Goal: Task Accomplishment & Management: Use online tool/utility

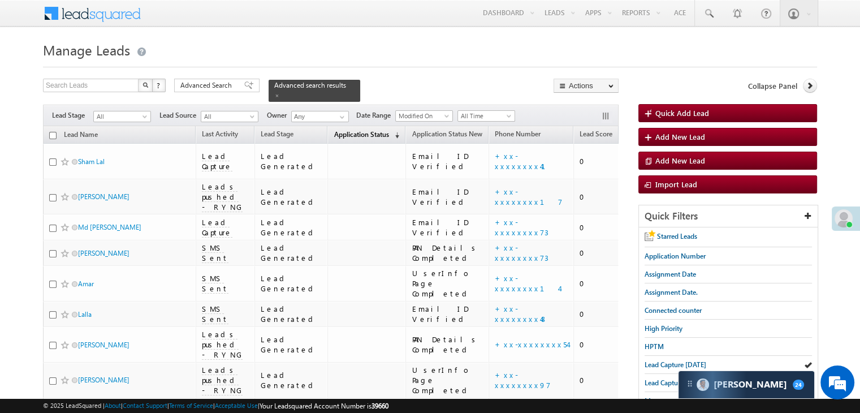
click at [343, 130] on span "Application Status" at bounding box center [360, 134] width 55 height 8
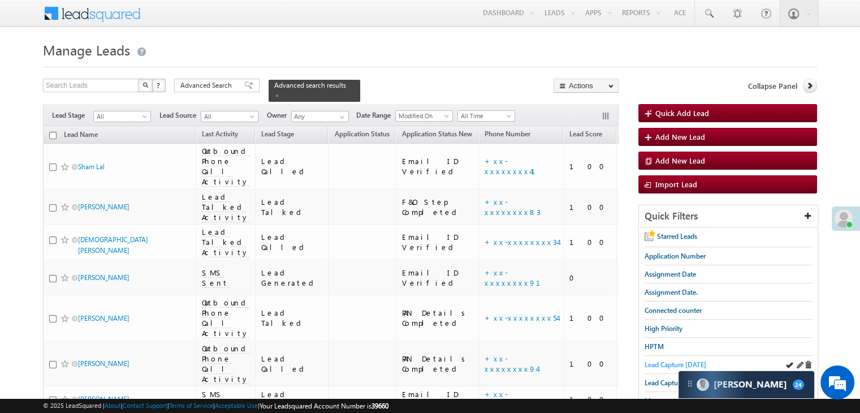
click at [649, 364] on span "Lead Capture [DATE]" at bounding box center [675, 364] width 62 height 8
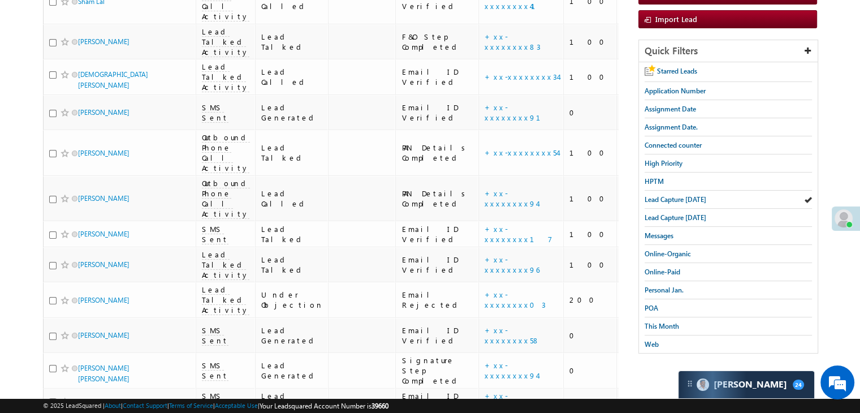
scroll to position [136, 0]
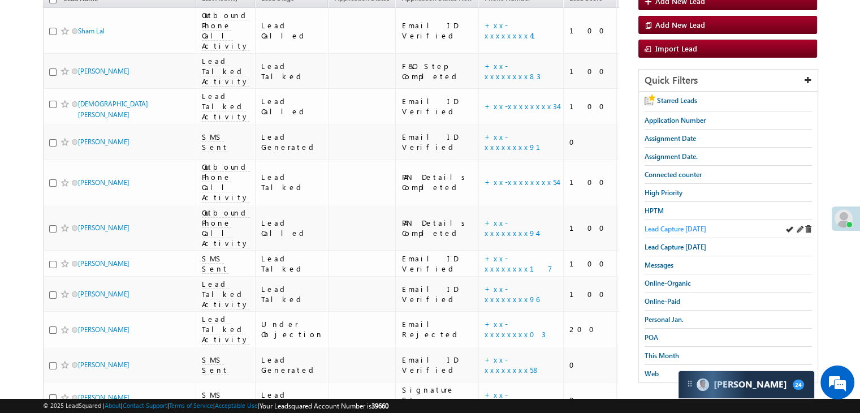
click at [681, 228] on span "Lead Capture [DATE]" at bounding box center [675, 228] width 62 height 8
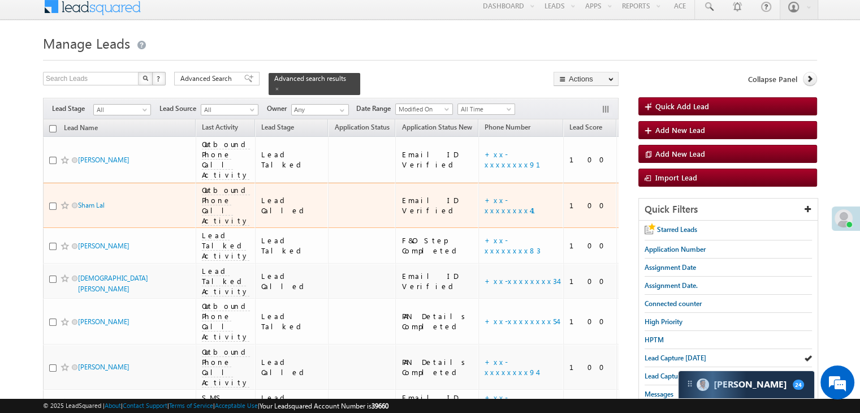
scroll to position [0, 0]
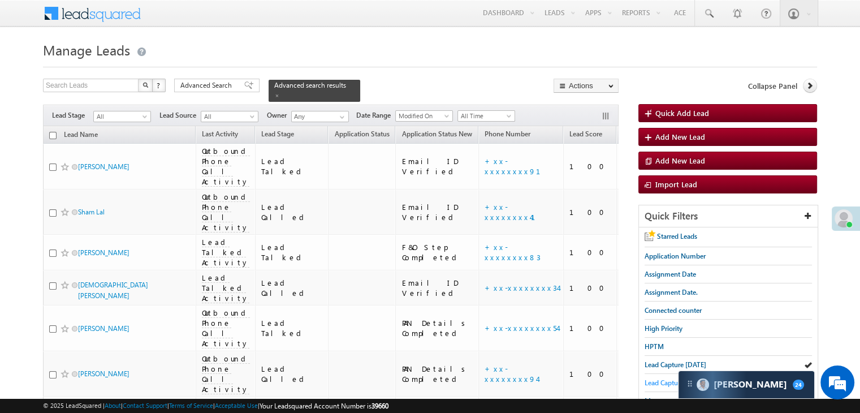
click at [657, 380] on span "Lead Capture [DATE]" at bounding box center [675, 382] width 62 height 8
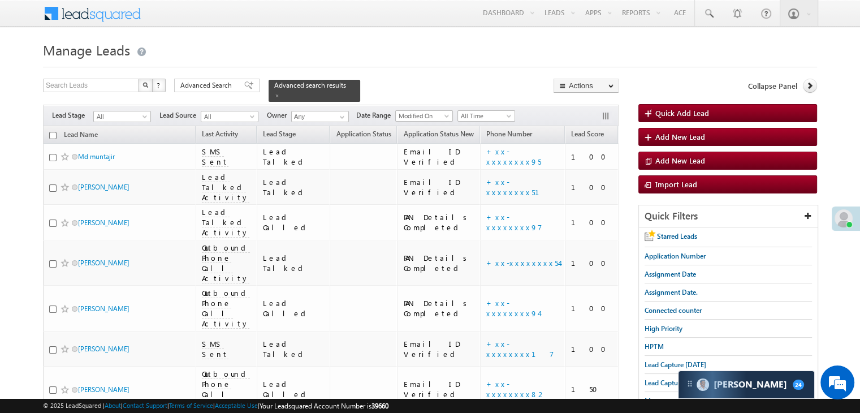
click at [353, 57] on h1 "Manage Leads" at bounding box center [430, 49] width 774 height 22
click at [645, 362] on span "Lead Capture [DATE]" at bounding box center [675, 364] width 62 height 8
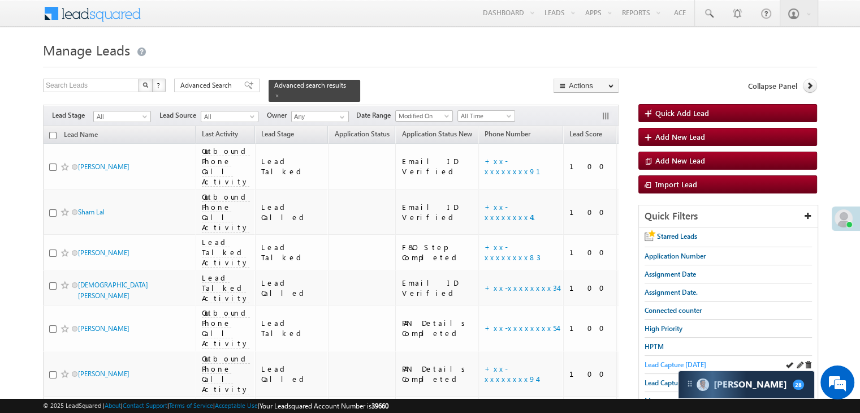
click at [657, 362] on span "Lead Capture [DATE]" at bounding box center [675, 364] width 62 height 8
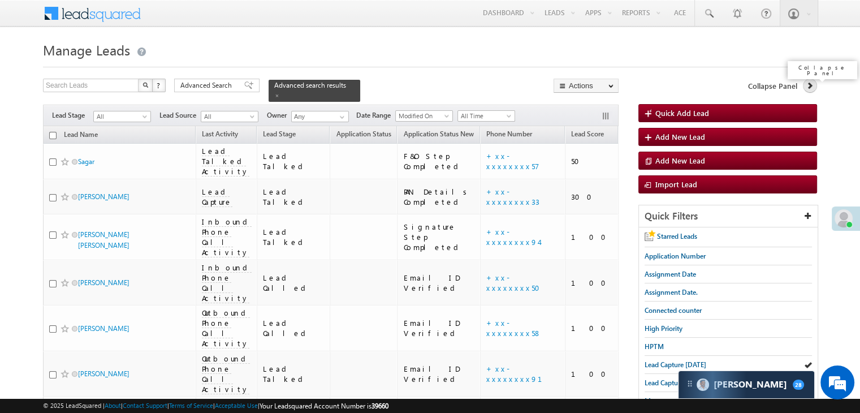
click at [809, 89] on icon at bounding box center [809, 85] width 8 height 8
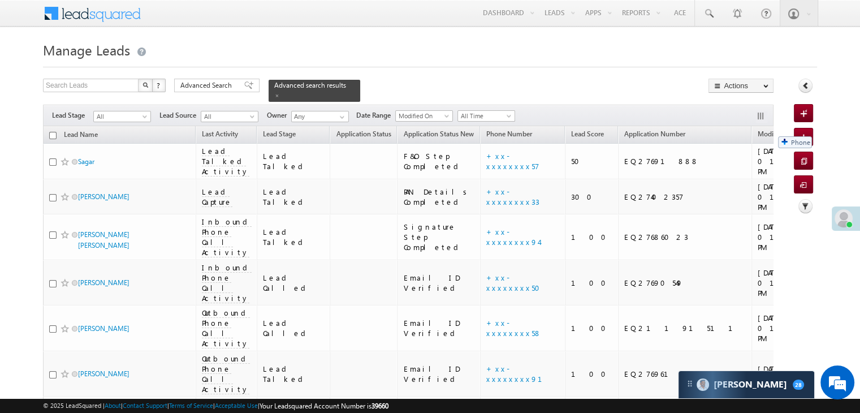
drag, startPoint x: 468, startPoint y: 127, endPoint x: 772, endPoint y: 131, distance: 304.1
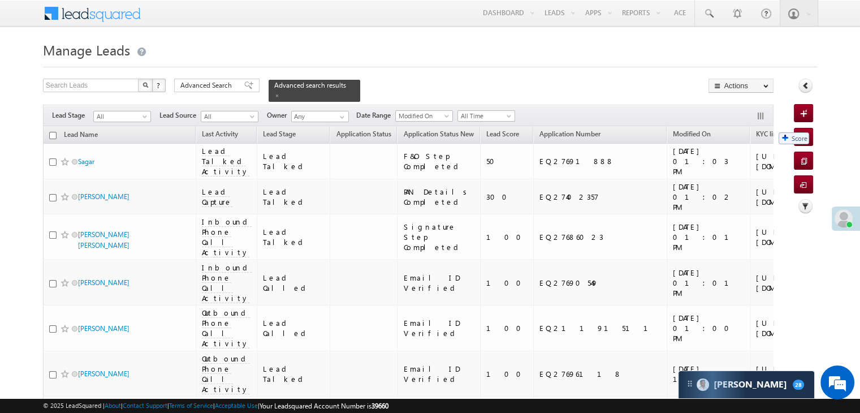
drag, startPoint x: 469, startPoint y: 130, endPoint x: 773, endPoint y: 127, distance: 304.1
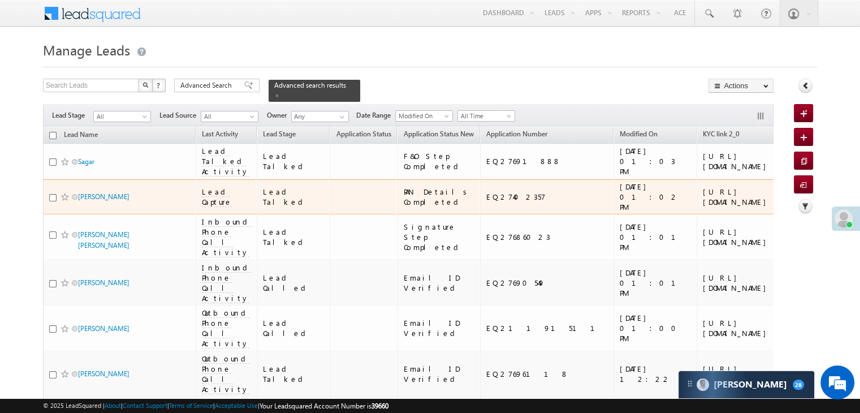
click at [703, 207] on div "[URL][DOMAIN_NAME]" at bounding box center [737, 197] width 69 height 20
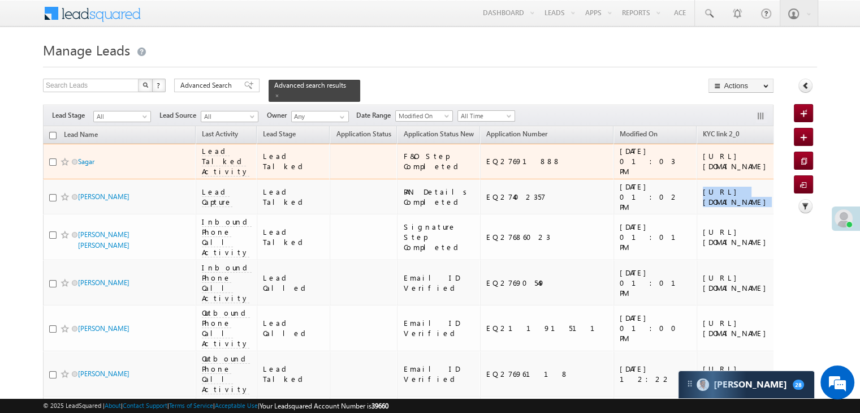
click at [783, 171] on link "+xx-xxxxxxxx57" at bounding box center [809, 161] width 53 height 20
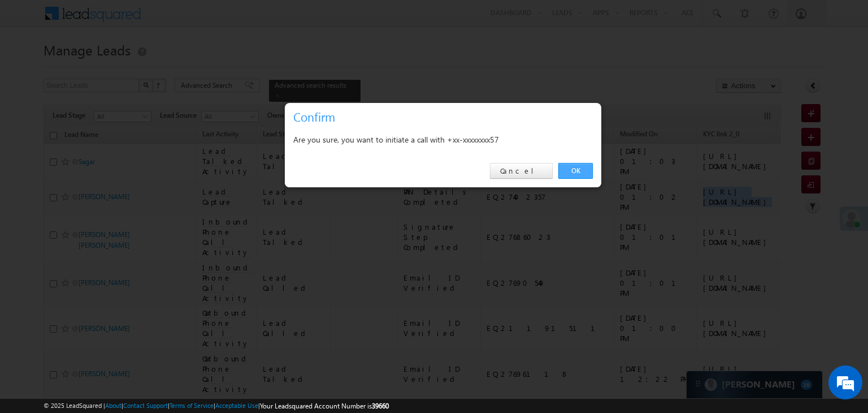
click at [579, 171] on link "OK" at bounding box center [575, 171] width 34 height 16
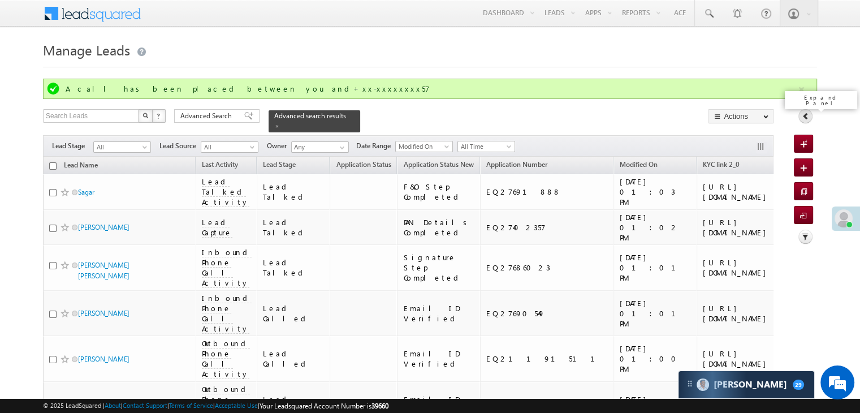
click at [804, 116] on icon at bounding box center [805, 116] width 8 height 8
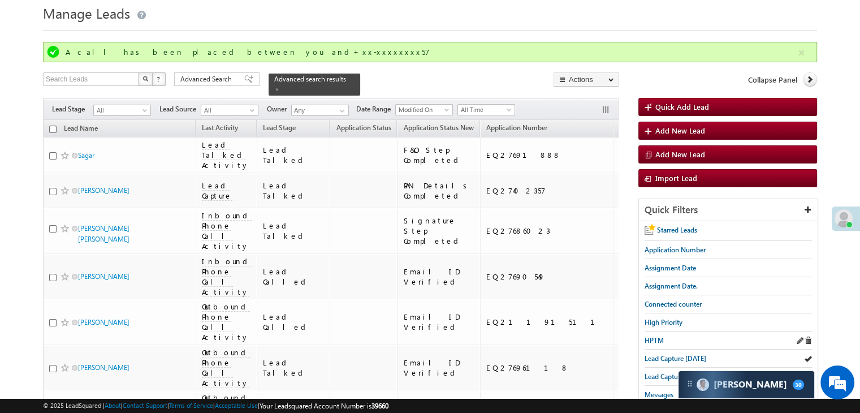
scroll to position [57, 0]
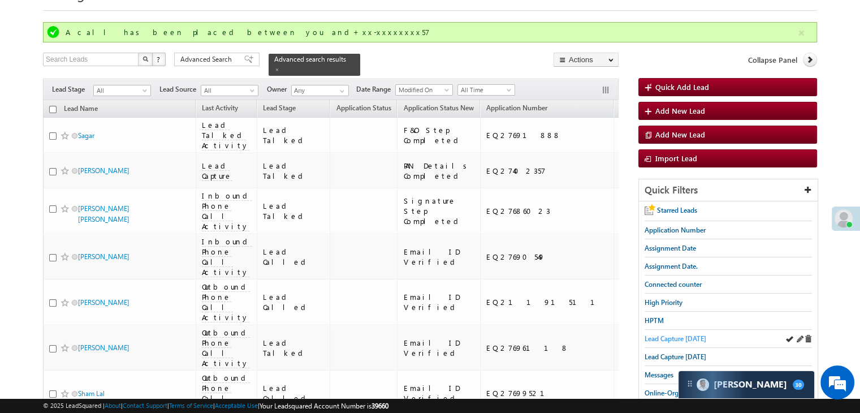
click at [660, 334] on span "Lead Capture [DATE]" at bounding box center [675, 338] width 62 height 8
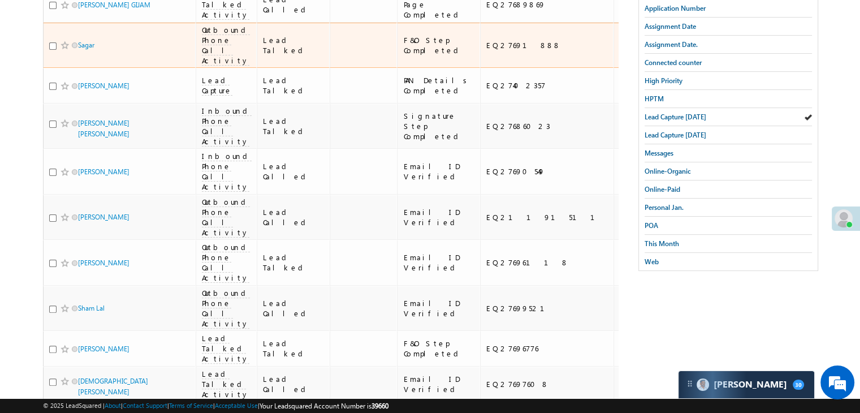
scroll to position [170, 0]
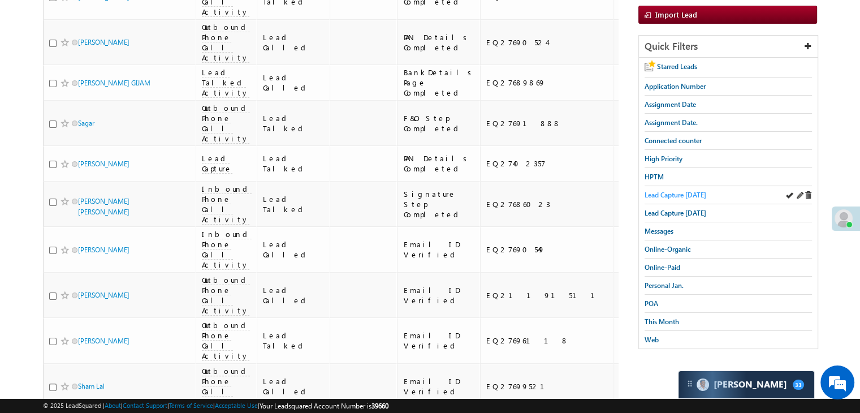
click at [674, 192] on span "Lead Capture [DATE]" at bounding box center [675, 194] width 62 height 8
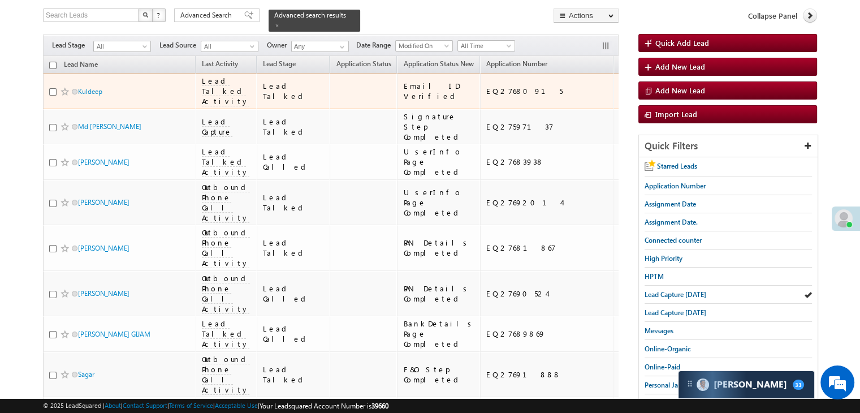
scroll to position [0, 0]
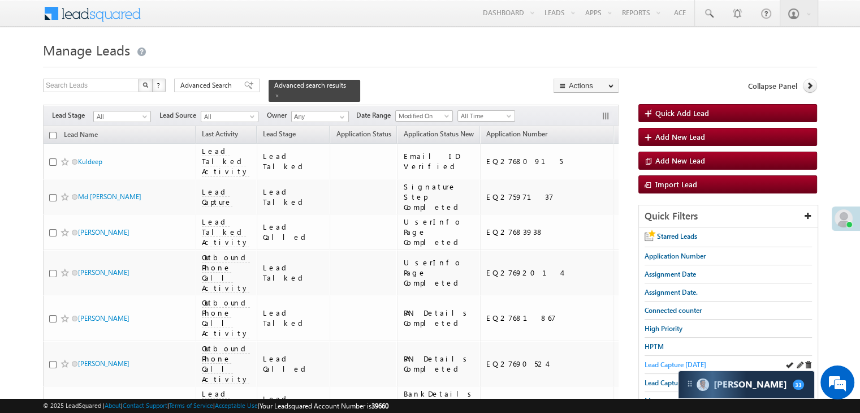
click at [654, 361] on span "Lead Capture [DATE]" at bounding box center [675, 364] width 62 height 8
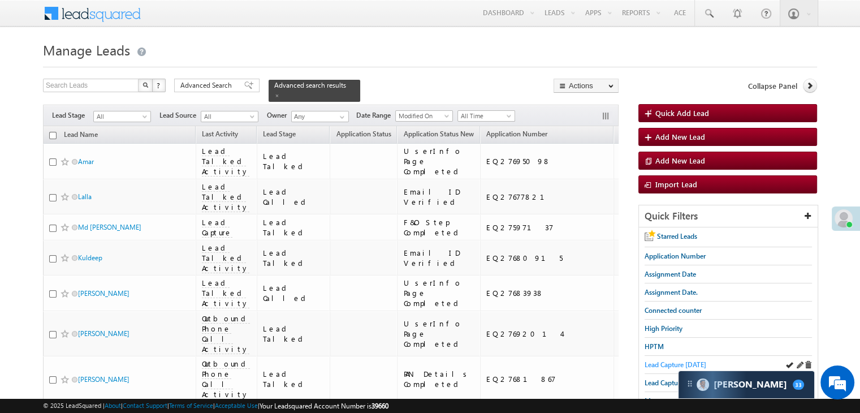
click at [654, 360] on span "Lead Capture [DATE]" at bounding box center [675, 364] width 62 height 8
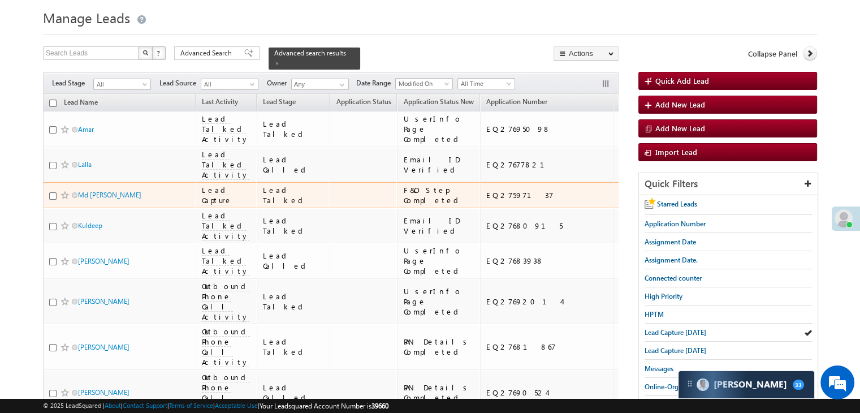
scroll to position [57, 0]
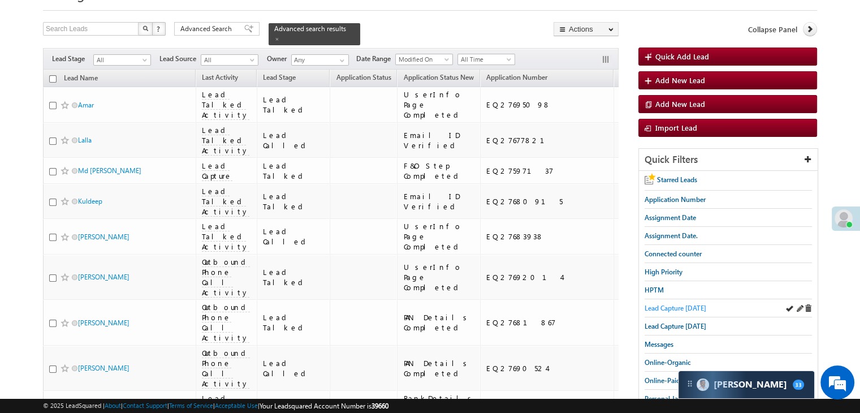
click at [648, 304] on span "Lead Capture [DATE]" at bounding box center [675, 308] width 62 height 8
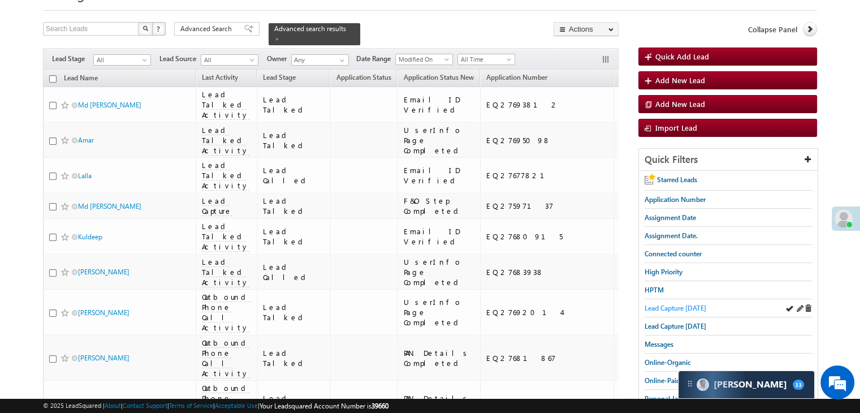
click at [690, 306] on span "Lead Capture [DATE]" at bounding box center [675, 308] width 62 height 8
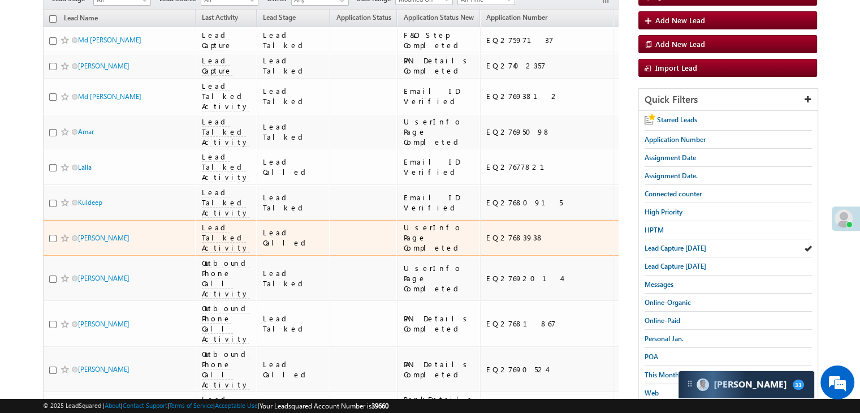
scroll to position [170, 0]
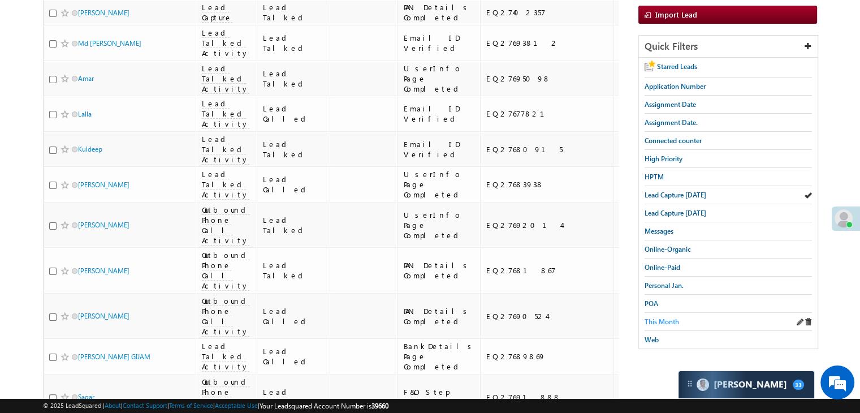
click at [651, 319] on span "This Month" at bounding box center [661, 321] width 34 height 8
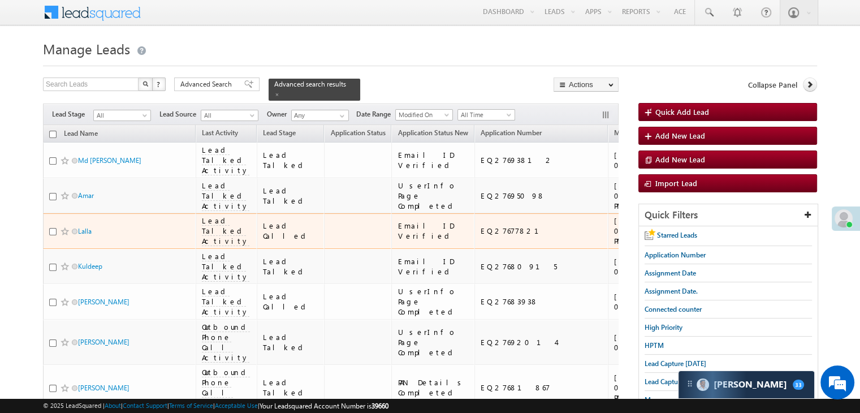
scroll to position [0, 0]
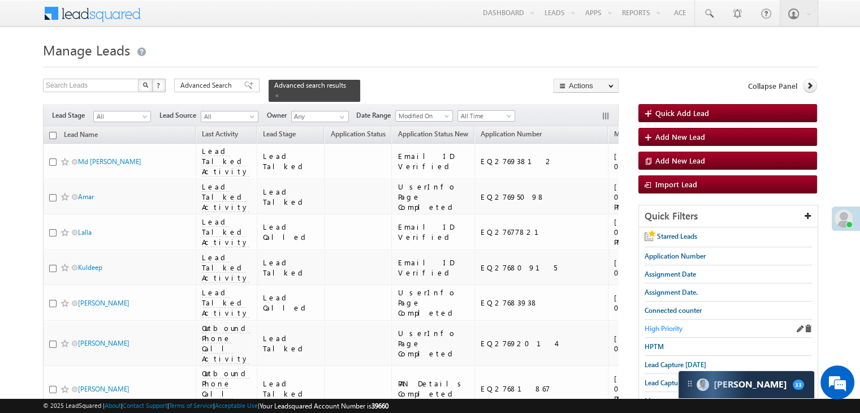
click at [677, 324] on span "High Priority" at bounding box center [663, 328] width 38 height 8
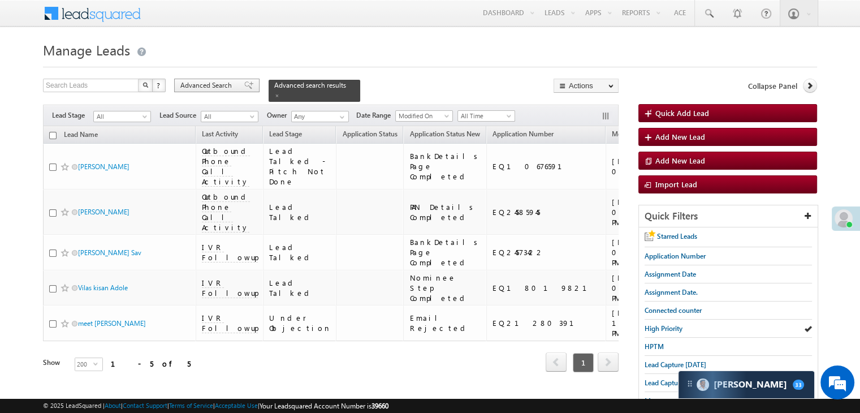
click at [236, 86] on div "Advanced Search" at bounding box center [216, 86] width 85 height 14
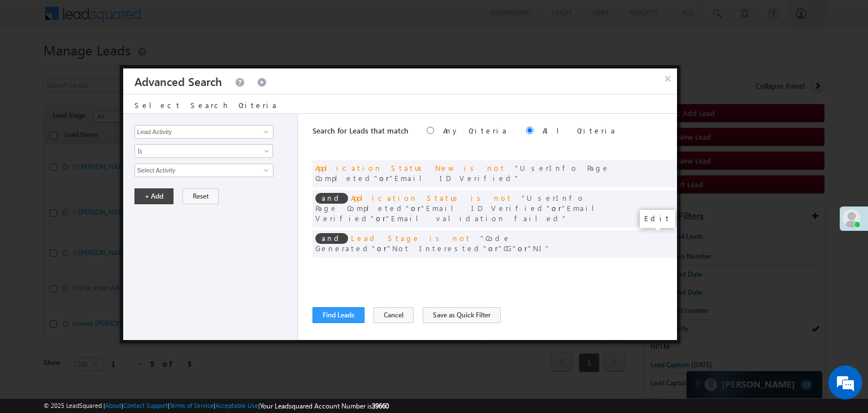
click at [648, 263] on span at bounding box center [651, 267] width 8 height 8
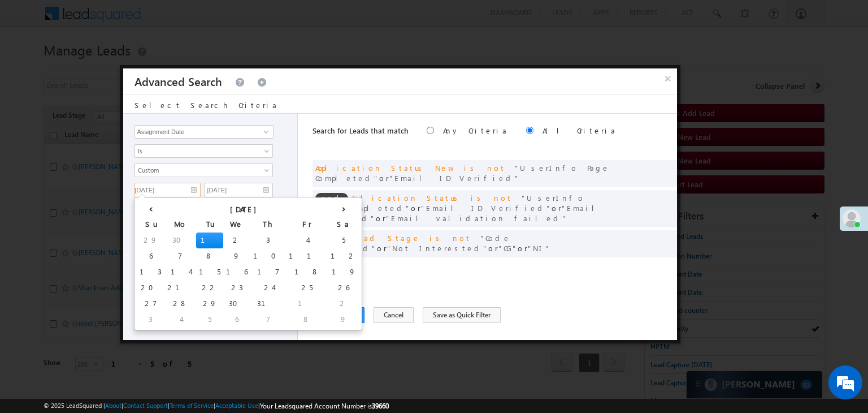
click at [182, 192] on input "[DATE]" at bounding box center [168, 190] width 66 height 15
click at [328, 209] on th "›" at bounding box center [344, 208] width 32 height 17
click at [145, 287] on td "17" at bounding box center [155, 288] width 36 height 16
type input "[DATE]"
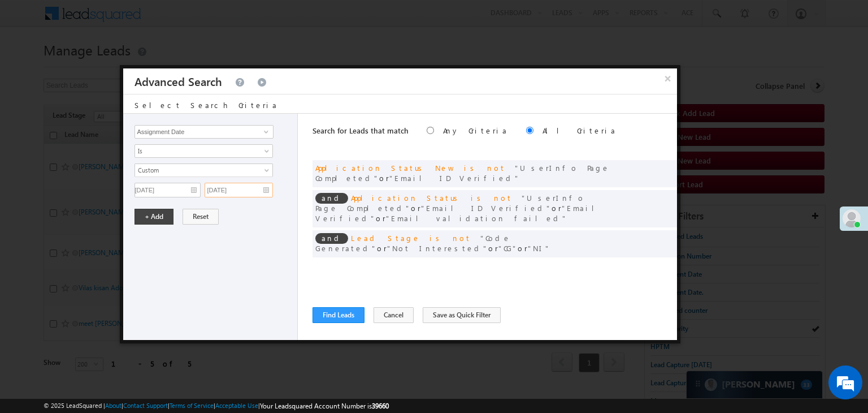
click at [255, 184] on input "[DATE]" at bounding box center [239, 190] width 68 height 15
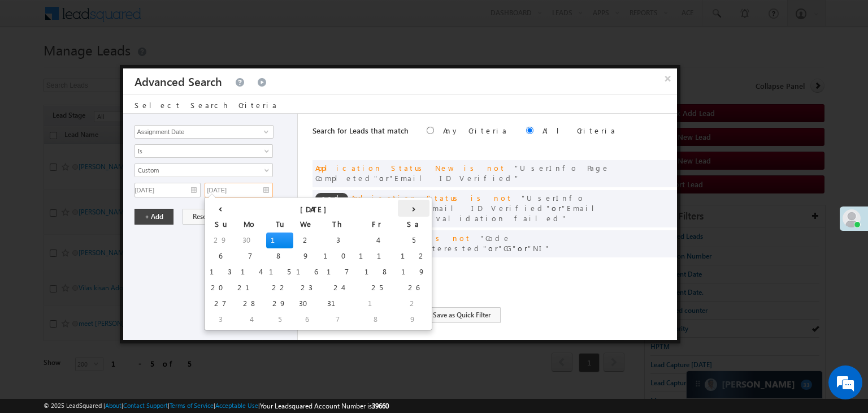
click at [398, 203] on th "›" at bounding box center [414, 208] width 32 height 17
click at [284, 287] on td "19" at bounding box center [300, 288] width 32 height 16
type input "[DATE]"
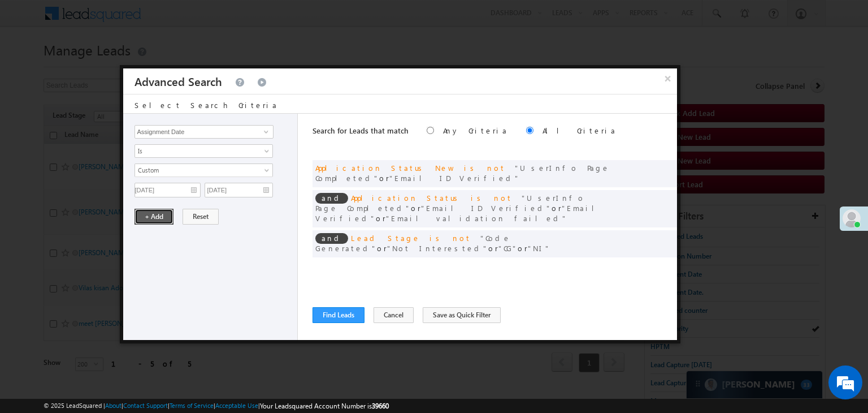
click at [158, 217] on button "+ Add" at bounding box center [154, 217] width 39 height 16
click at [331, 314] on button "Find Leads" at bounding box center [339, 315] width 52 height 16
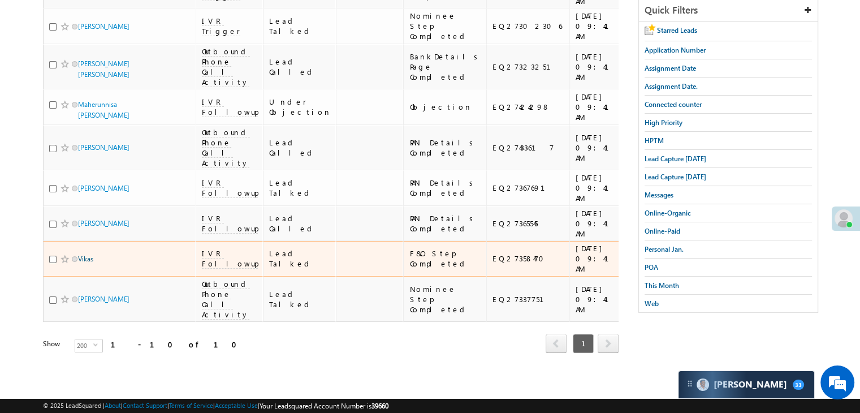
scroll to position [479, 0]
